Goal: Transaction & Acquisition: Purchase product/service

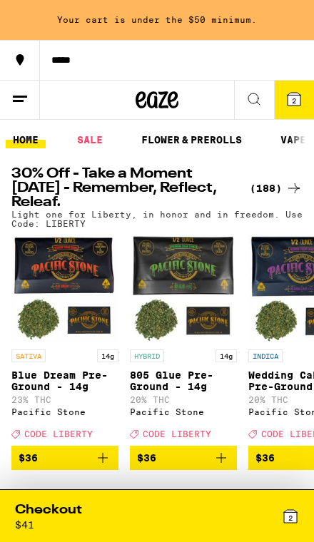
click at [300, 84] on button "2" at bounding box center [294, 100] width 40 height 38
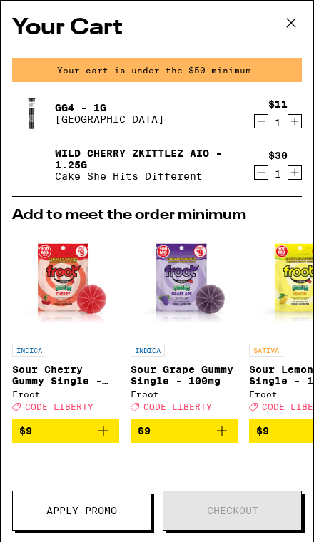
click at [301, 18] on icon at bounding box center [290, 22] width 21 height 21
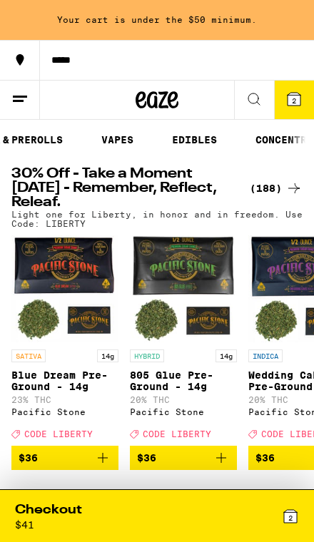
scroll to position [0, 160]
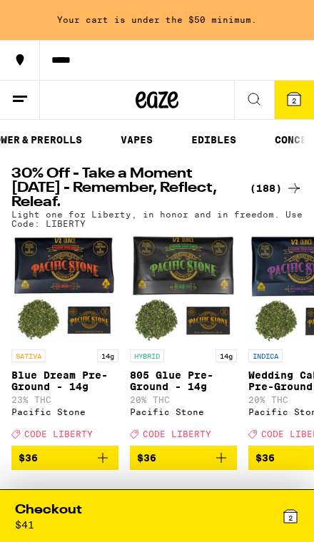
click at [142, 133] on link "VAPES" at bounding box center [136, 139] width 46 height 17
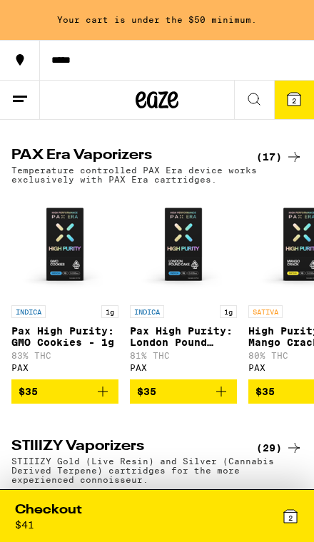
scroll to position [650, 0]
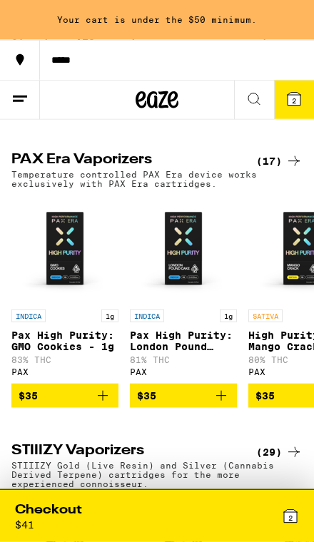
click at [271, 91] on button at bounding box center [254, 100] width 40 height 39
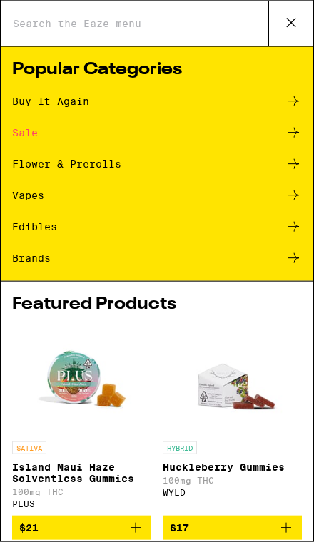
scroll to position [0, 0]
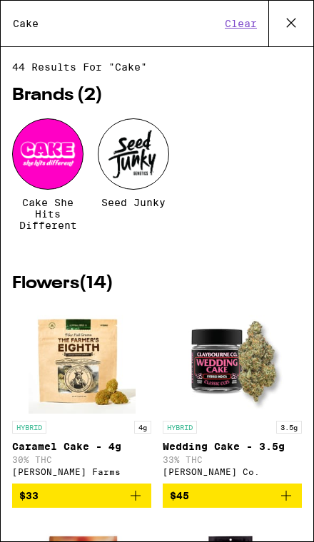
type input "Cake"
click at [49, 180] on div at bounding box center [47, 153] width 71 height 71
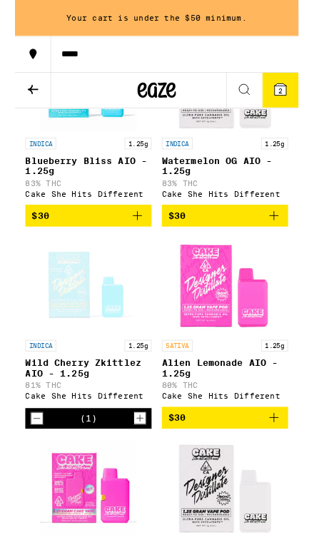
scroll to position [569, 0]
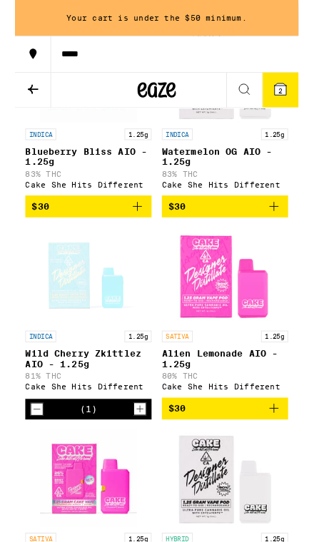
click at [76, 323] on div "Open page for Wild Cherry Zkittlez AIO - 1.25g from Cake She Hits Different" at bounding box center [81, 305] width 107 height 107
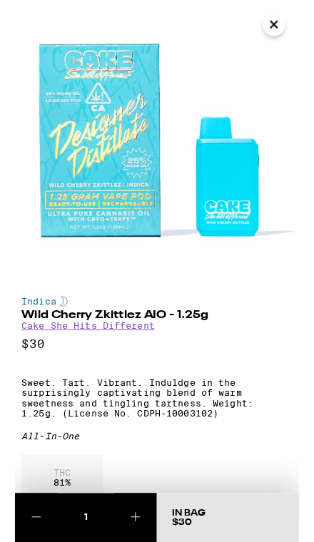
click at [282, 27] on icon "Close" at bounding box center [286, 26] width 17 height 21
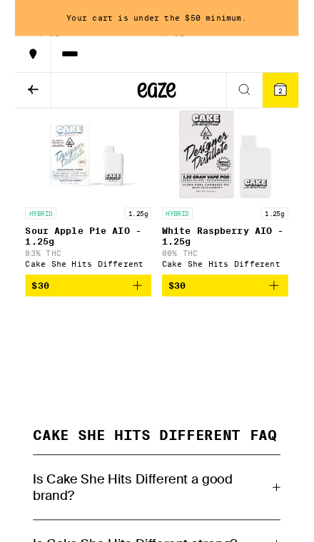
scroll to position [1159, 0]
